Goal: Task Accomplishment & Management: Manage account settings

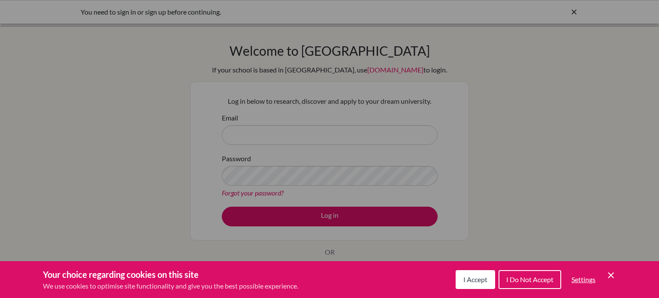
click at [459, 286] on button "I Accept" at bounding box center [474, 279] width 39 height 19
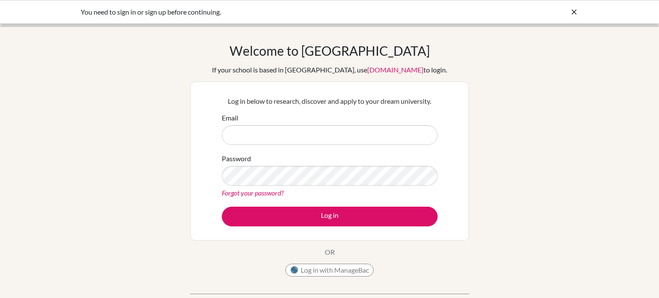
click at [252, 192] on link "Forgot your password?" at bounding box center [253, 193] width 62 height 8
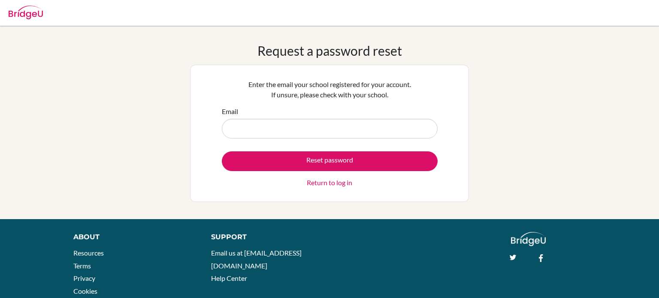
click at [307, 137] on input "Email" at bounding box center [330, 129] width 216 height 20
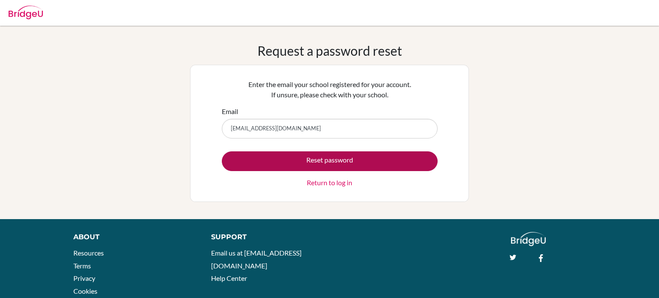
type input "[EMAIL_ADDRESS][DOMAIN_NAME]"
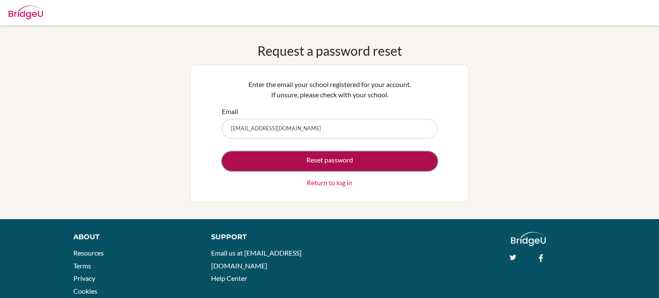
click at [341, 166] on button "Reset password" at bounding box center [330, 161] width 216 height 20
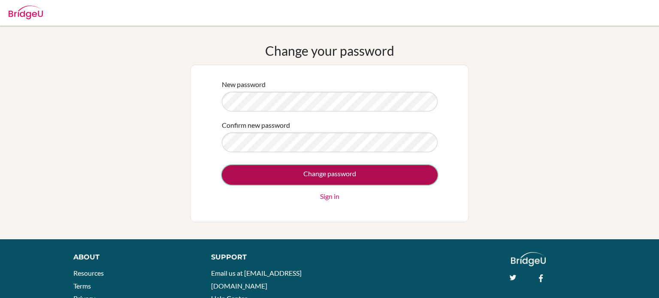
click at [338, 171] on input "Change password" at bounding box center [330, 175] width 216 height 20
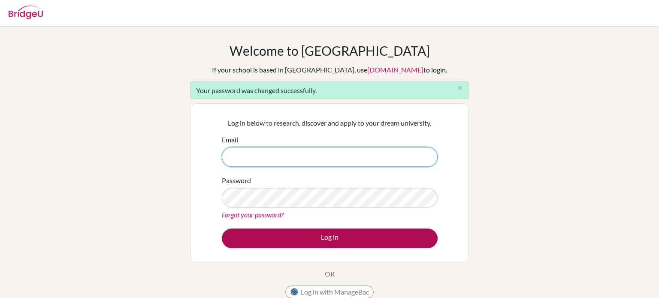
type input "[EMAIL_ADDRESS][DOMAIN_NAME]"
click at [389, 239] on button "Log in" at bounding box center [330, 239] width 216 height 20
